Goal: Find specific page/section: Find specific page/section

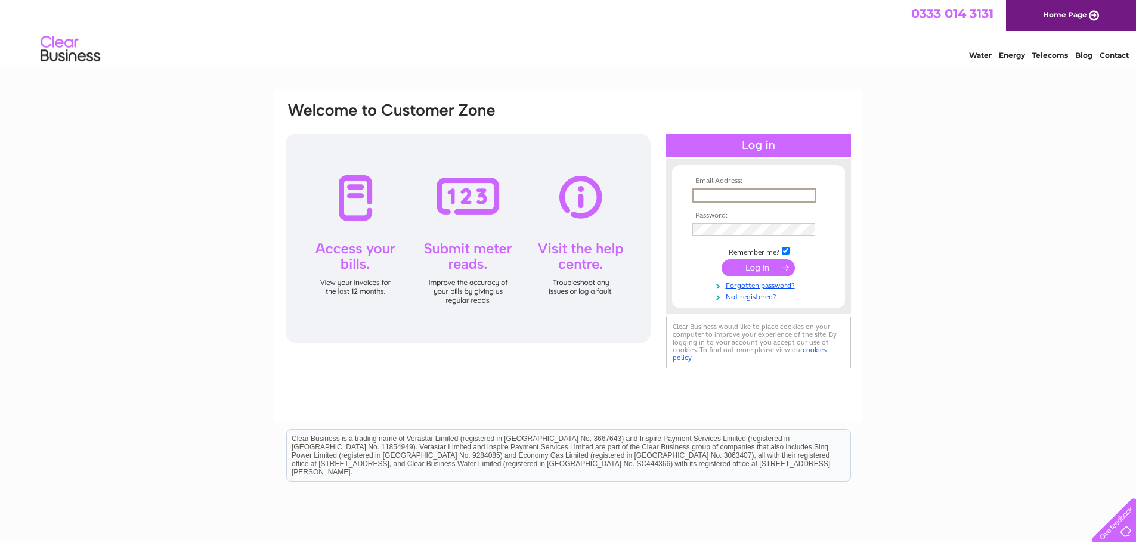
click at [715, 197] on input "text" at bounding box center [754, 195] width 124 height 14
type input "[PERSON_NAME][EMAIL_ADDRESS][DOMAIN_NAME]"
click at [752, 268] on input "submit" at bounding box center [757, 266] width 73 height 17
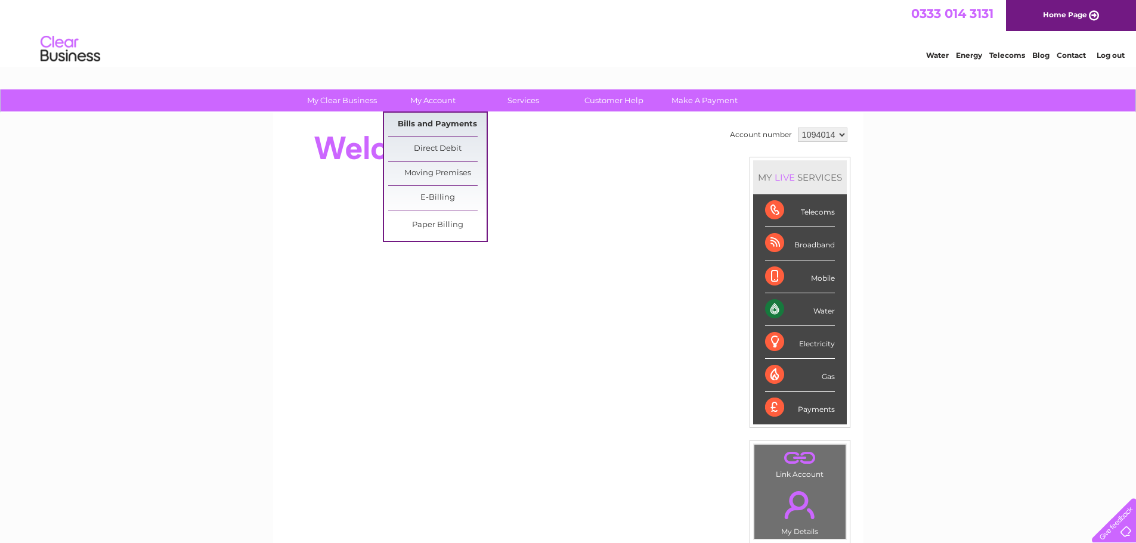
click at [436, 126] on link "Bills and Payments" at bounding box center [437, 125] width 98 height 24
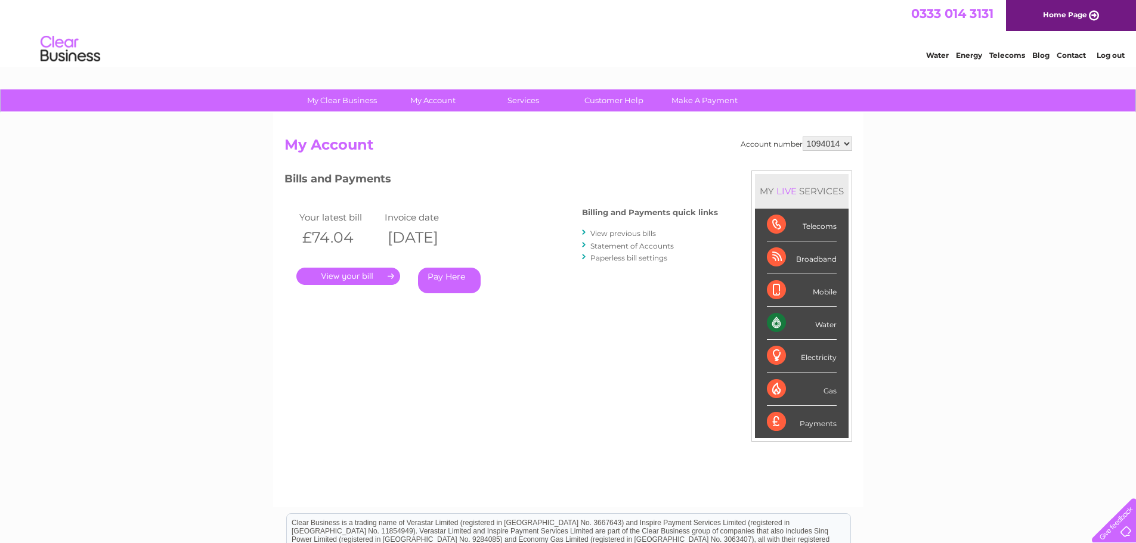
click at [366, 274] on link "." at bounding box center [348, 276] width 104 height 17
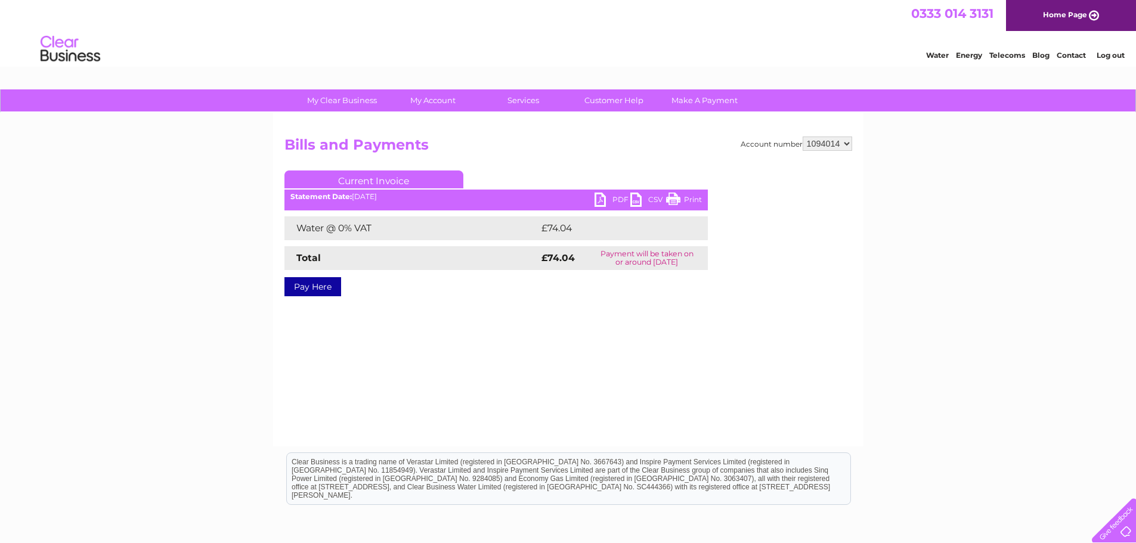
click at [607, 192] on ul "Current Invoice" at bounding box center [495, 181] width 423 height 22
click at [608, 197] on link "PDF" at bounding box center [612, 201] width 36 height 17
